Goal: Ask a question

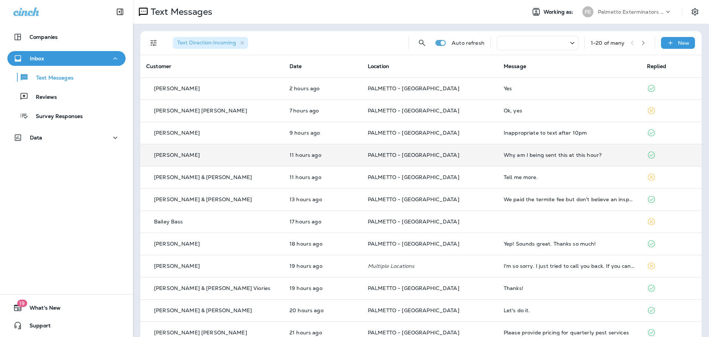
click at [519, 156] on div "Why am I being sent this at this hour?" at bounding box center [570, 155] width 132 height 6
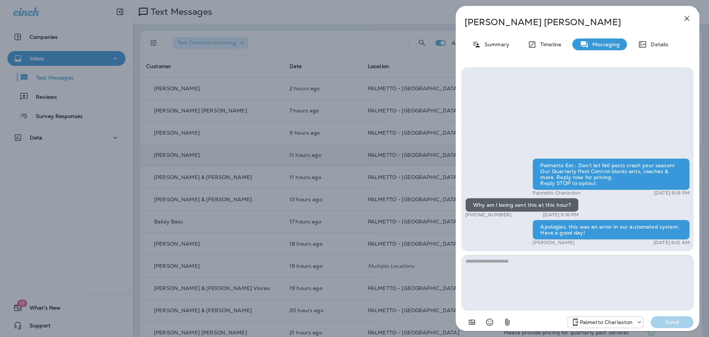
click at [685, 21] on icon "button" at bounding box center [687, 18] width 9 height 9
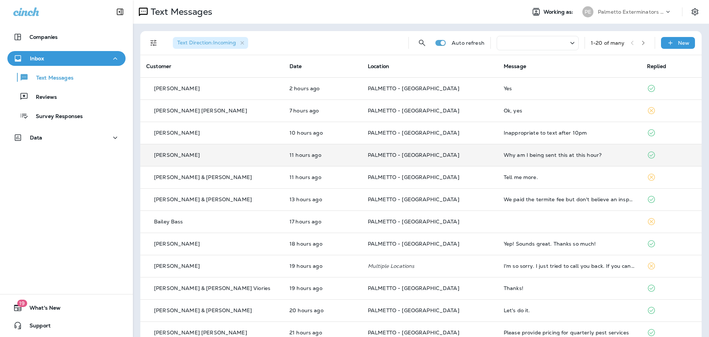
click at [532, 156] on div "Why am I being sent this at this hour?" at bounding box center [570, 155] width 132 height 6
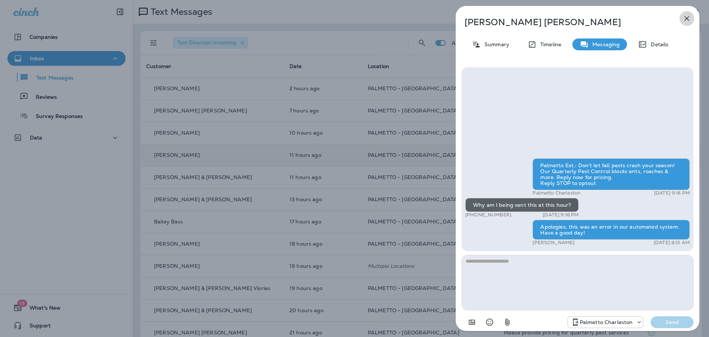
click at [687, 19] on icon "button" at bounding box center [687, 18] width 9 height 9
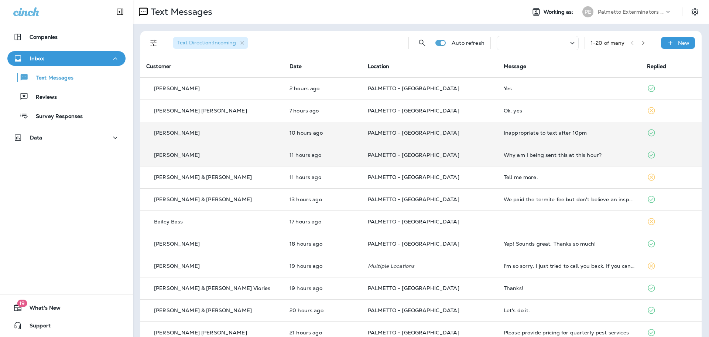
click at [527, 133] on div "Inappropriate to text after 10pm" at bounding box center [570, 133] width 132 height 6
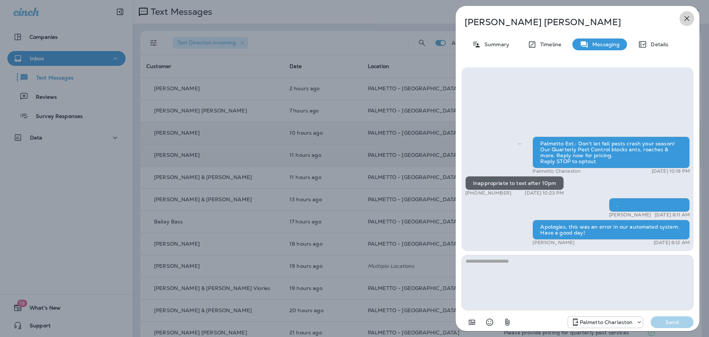
click at [685, 20] on icon "button" at bounding box center [687, 18] width 9 height 9
